Goal: Task Accomplishment & Management: Manage account settings

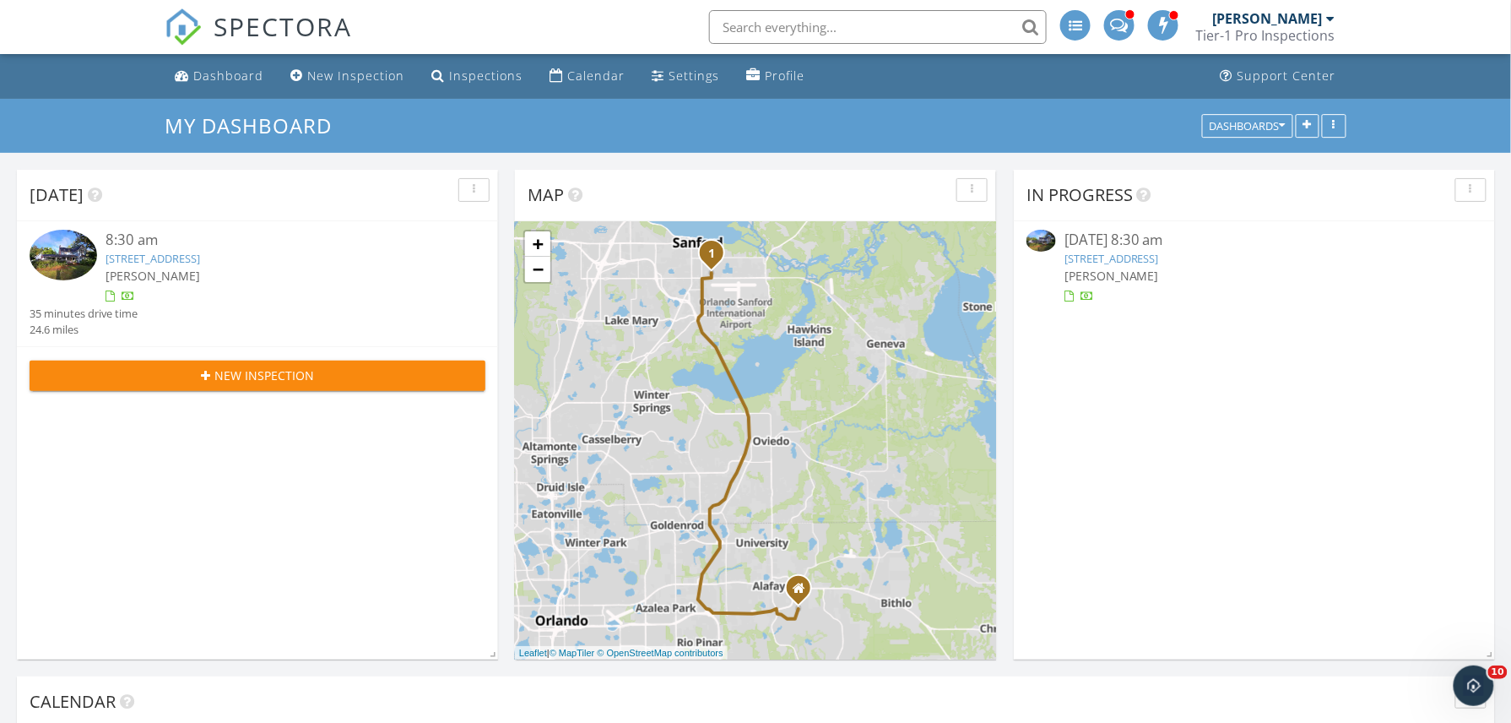
click at [1042, 240] on img at bounding box center [1041, 241] width 30 height 22
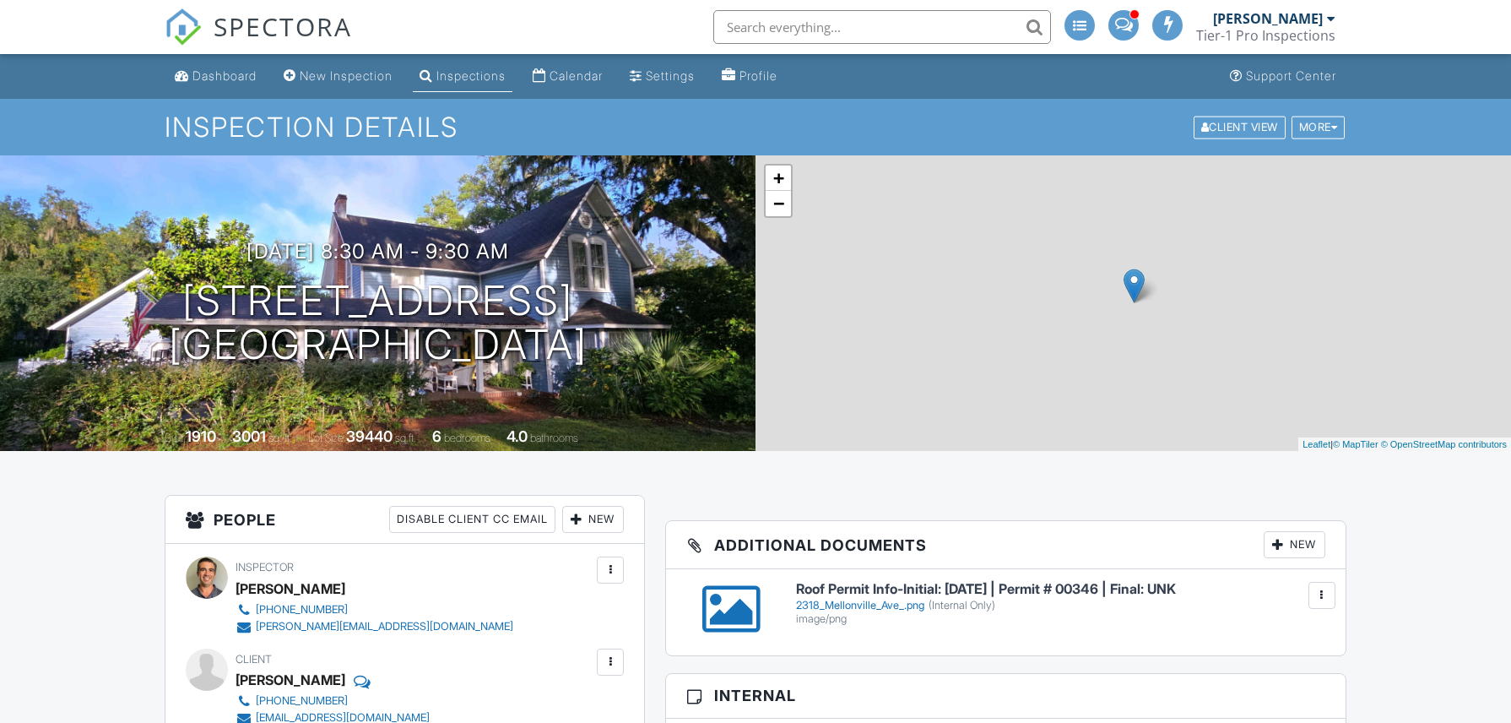
scroll to position [135, 0]
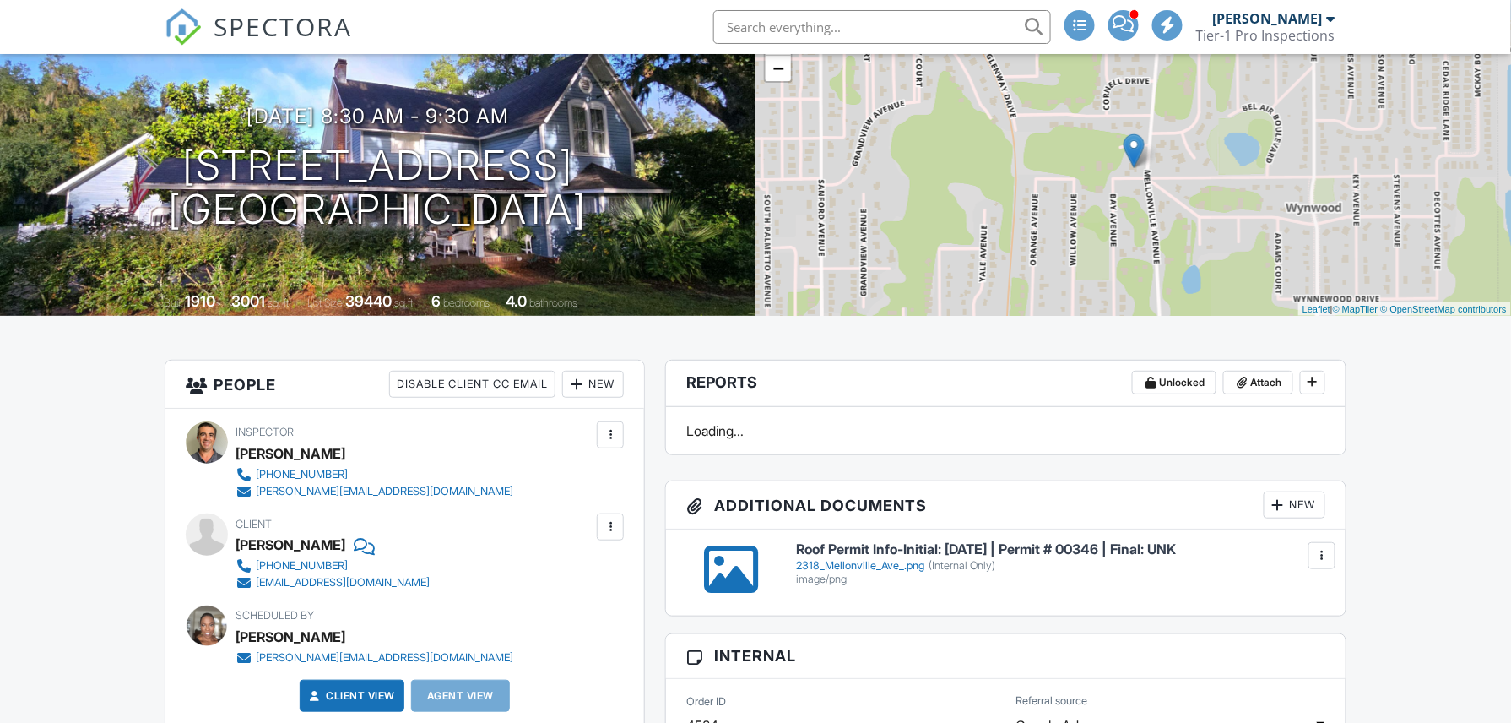
click at [885, 557] on h6 "Roof Permit Info-Initial: [DATE] | Permit # 00346 | Final: UNK" at bounding box center [1060, 549] width 529 height 15
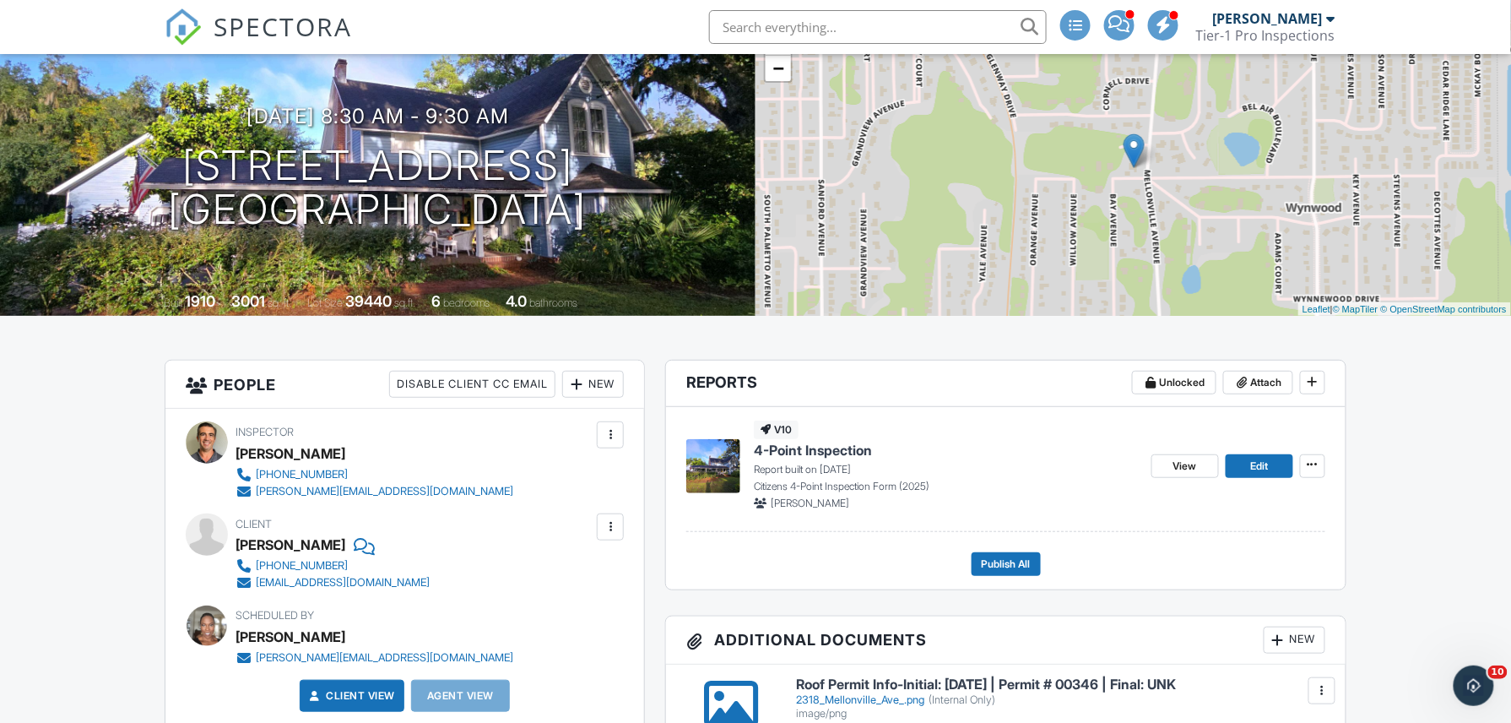
scroll to position [0, 0]
drag, startPoint x: 866, startPoint y: 636, endPoint x: 861, endPoint y: 524, distance: 111.5
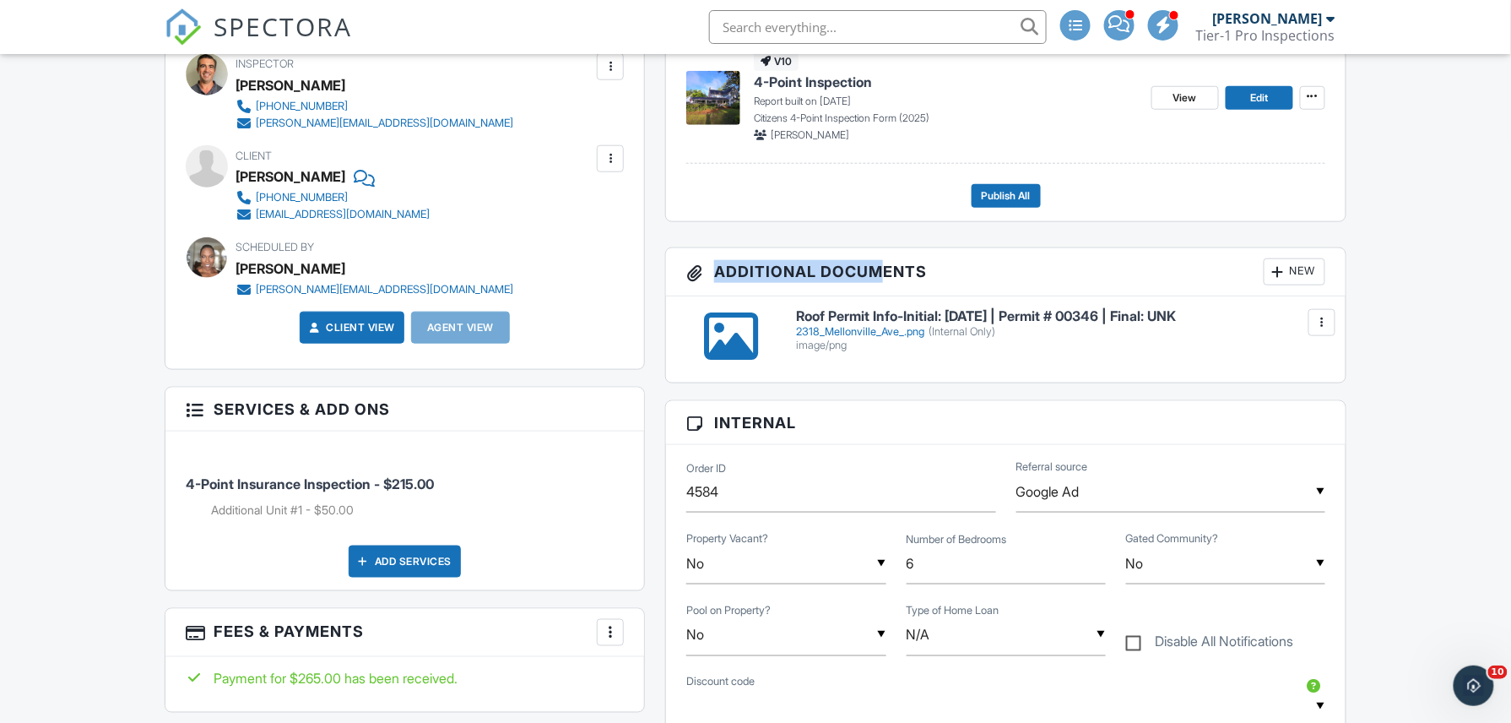
scroll to position [515, 0]
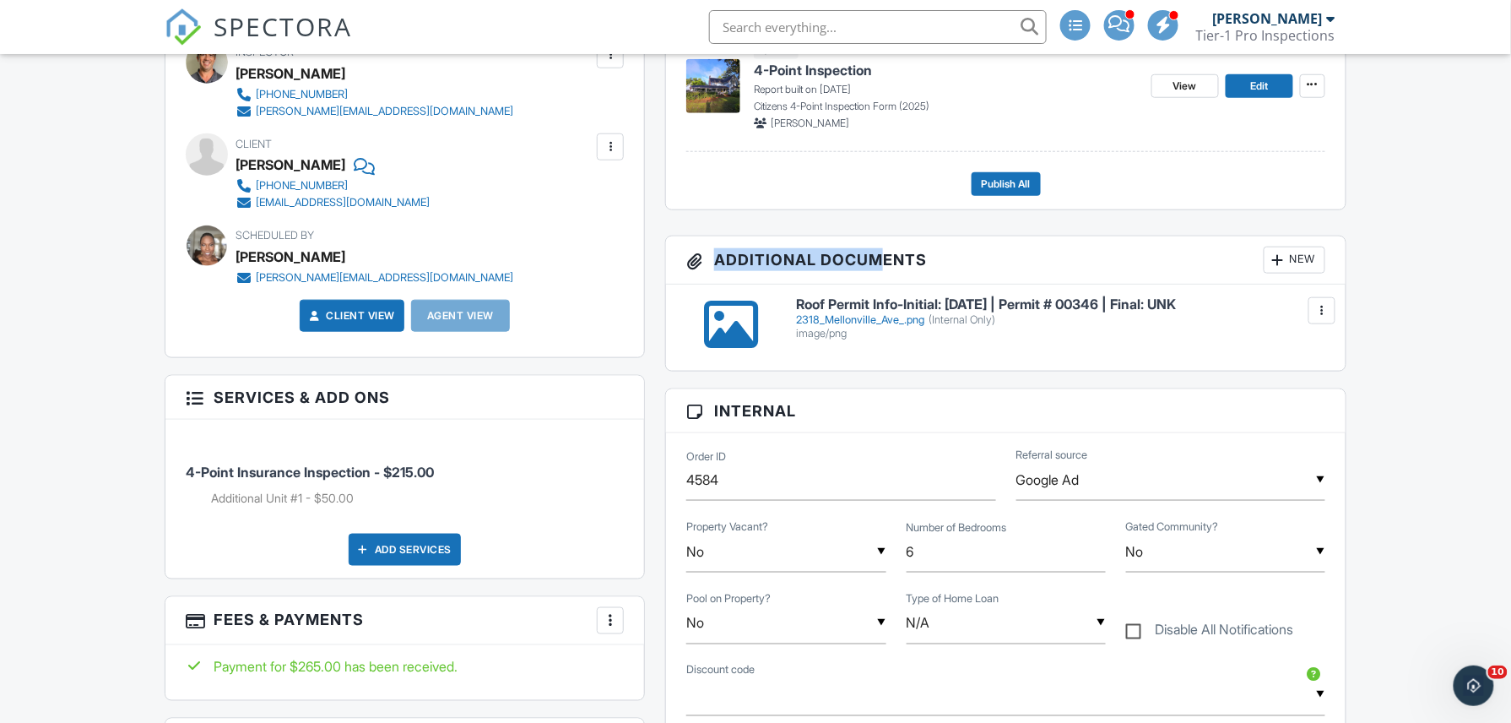
drag, startPoint x: 794, startPoint y: 306, endPoint x: 1222, endPoint y: 297, distance: 428.1
click at [1222, 297] on div "Roof Permit Info-Initial: [DATE] | Permit # 00346 | Final: UNK 2318_Mellonville…" at bounding box center [1006, 327] width 680 height 86
copy h6 "Roof Permit Info-Initial: [DATE] | Permit # 00346 | Final: UNK"
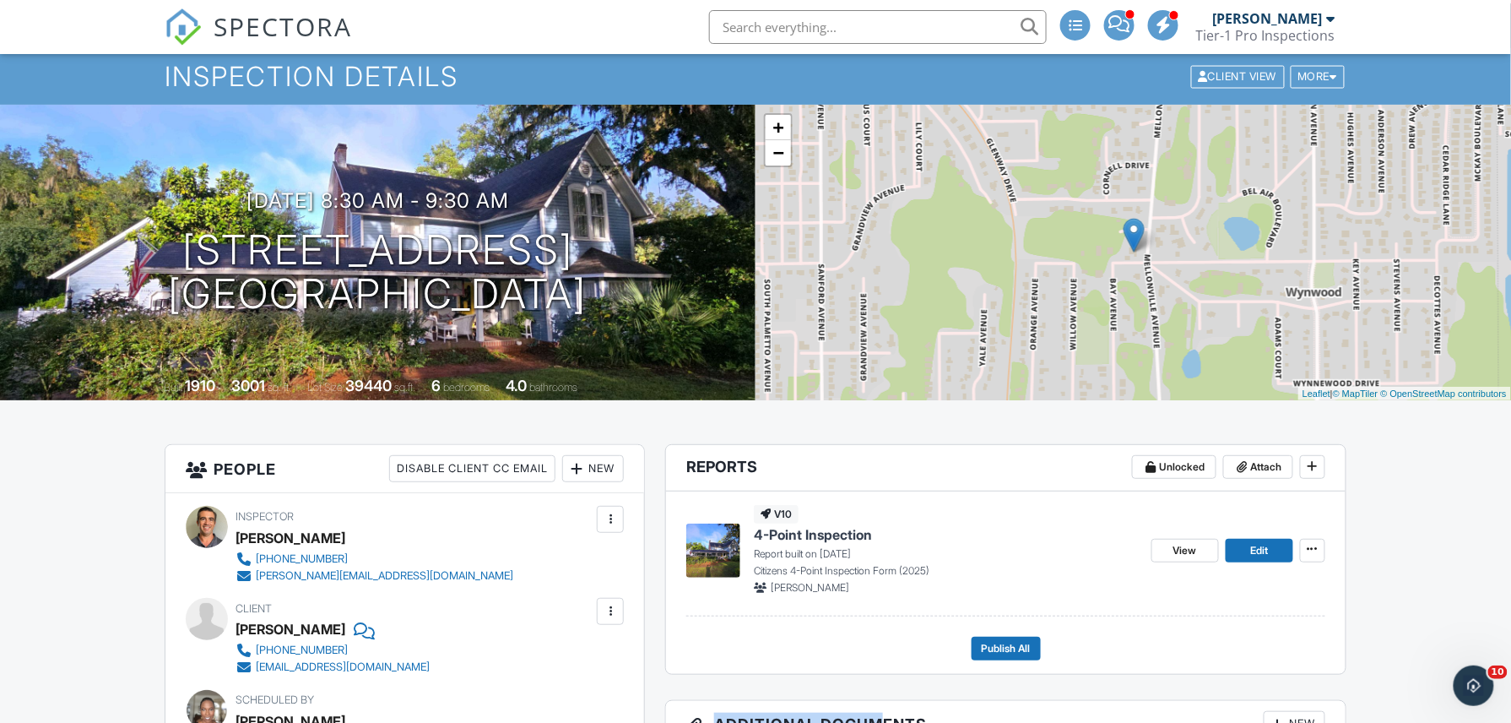
scroll to position [0, 0]
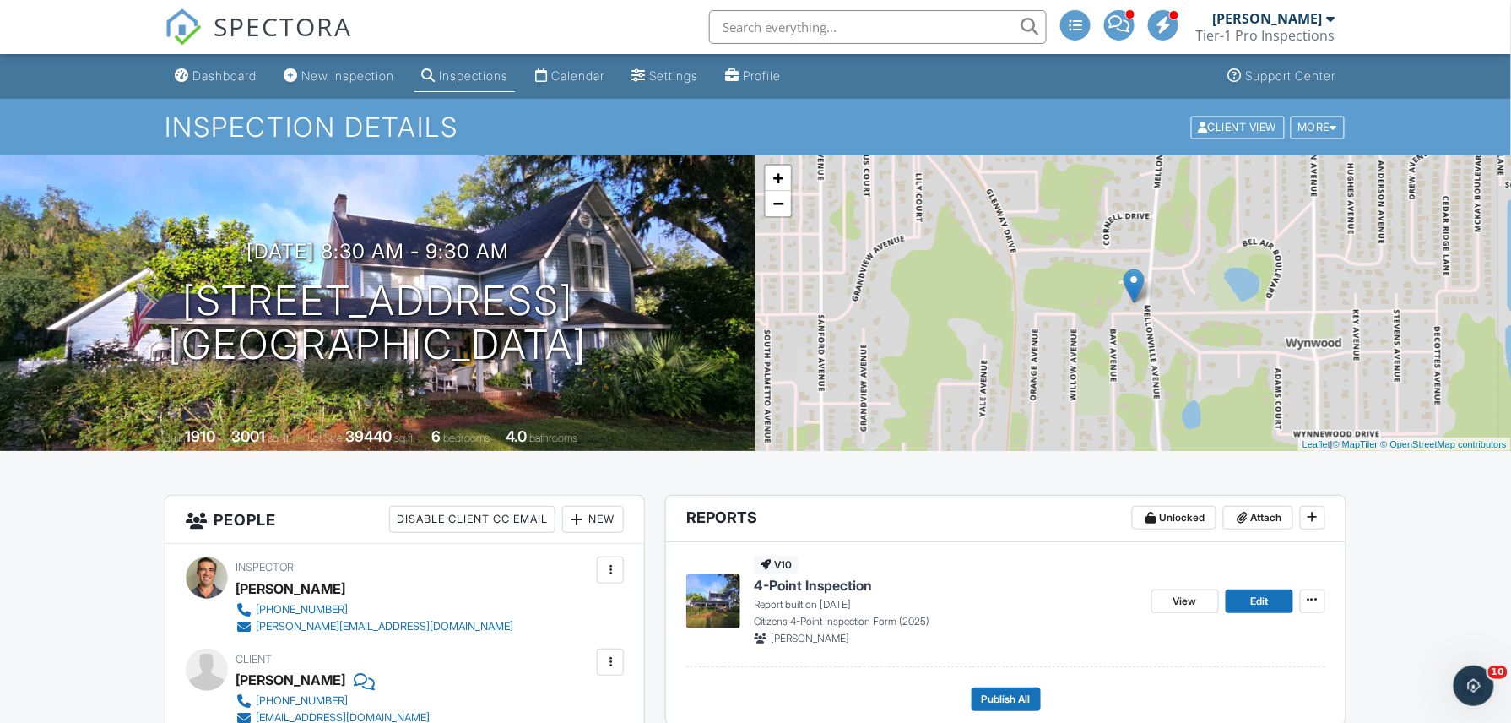
click at [723, 605] on img at bounding box center [713, 601] width 54 height 54
